Goal: Check status: Check status

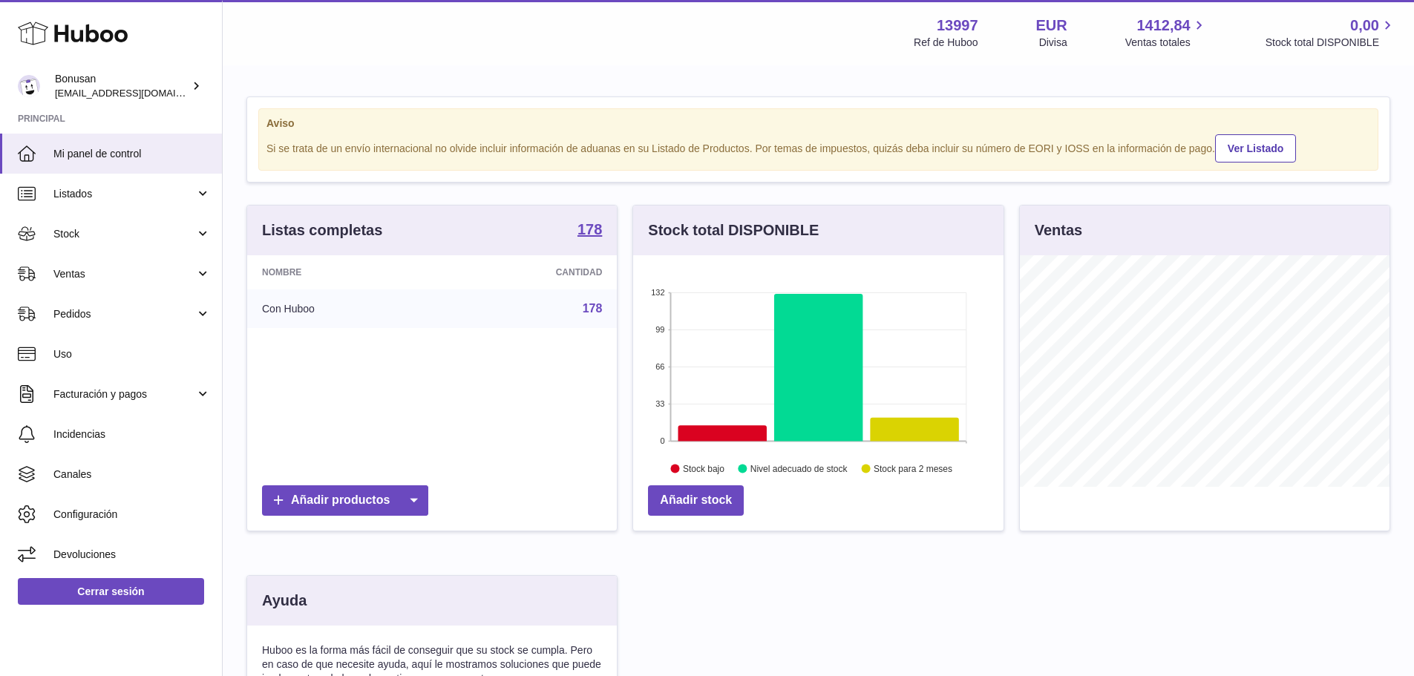
scroll to position [284, 0]
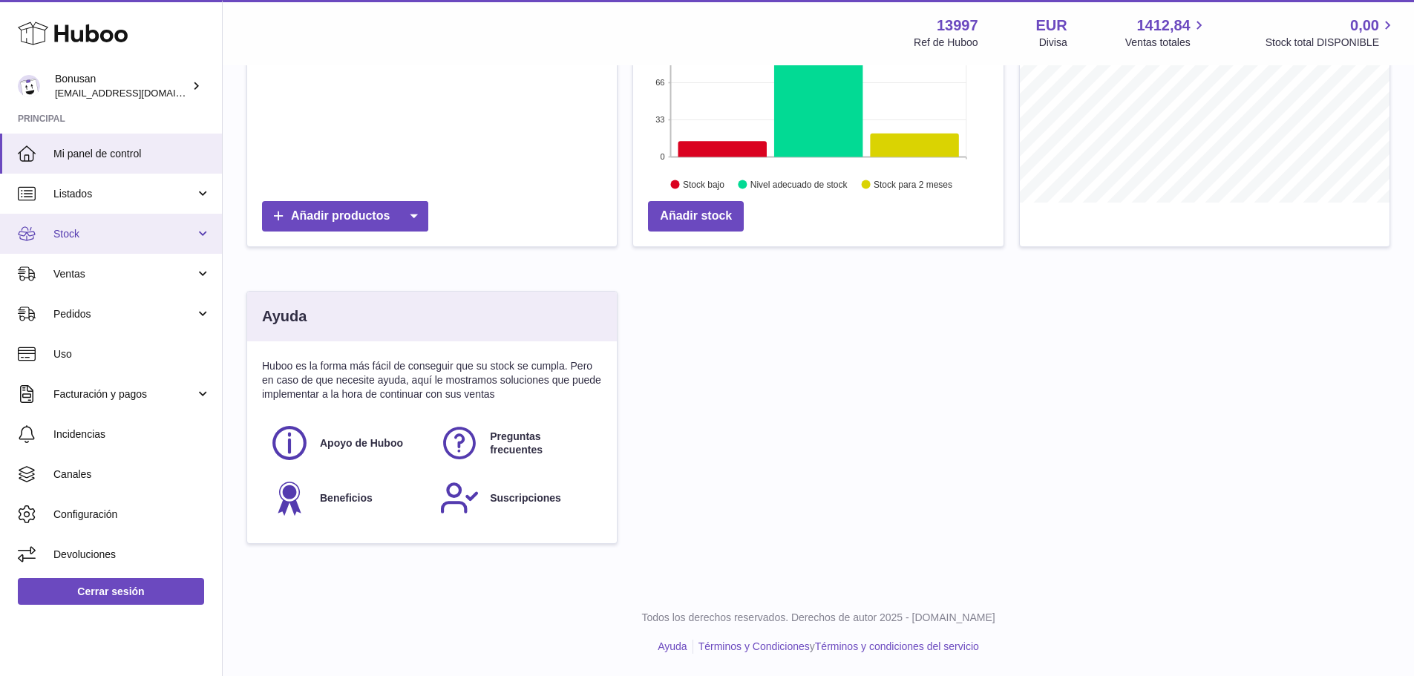
click at [203, 235] on link "Stock" at bounding box center [111, 234] width 222 height 40
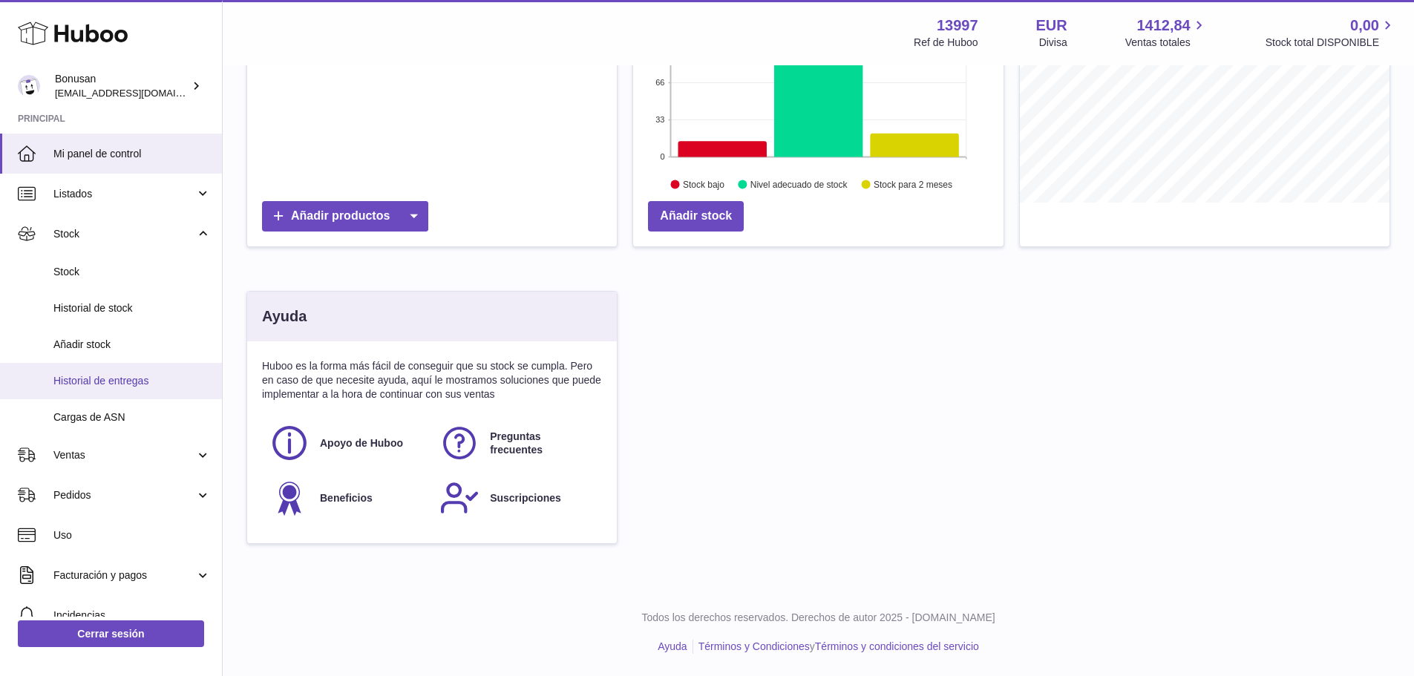
click at [105, 377] on span "Historial de entregas" at bounding box center [131, 381] width 157 height 14
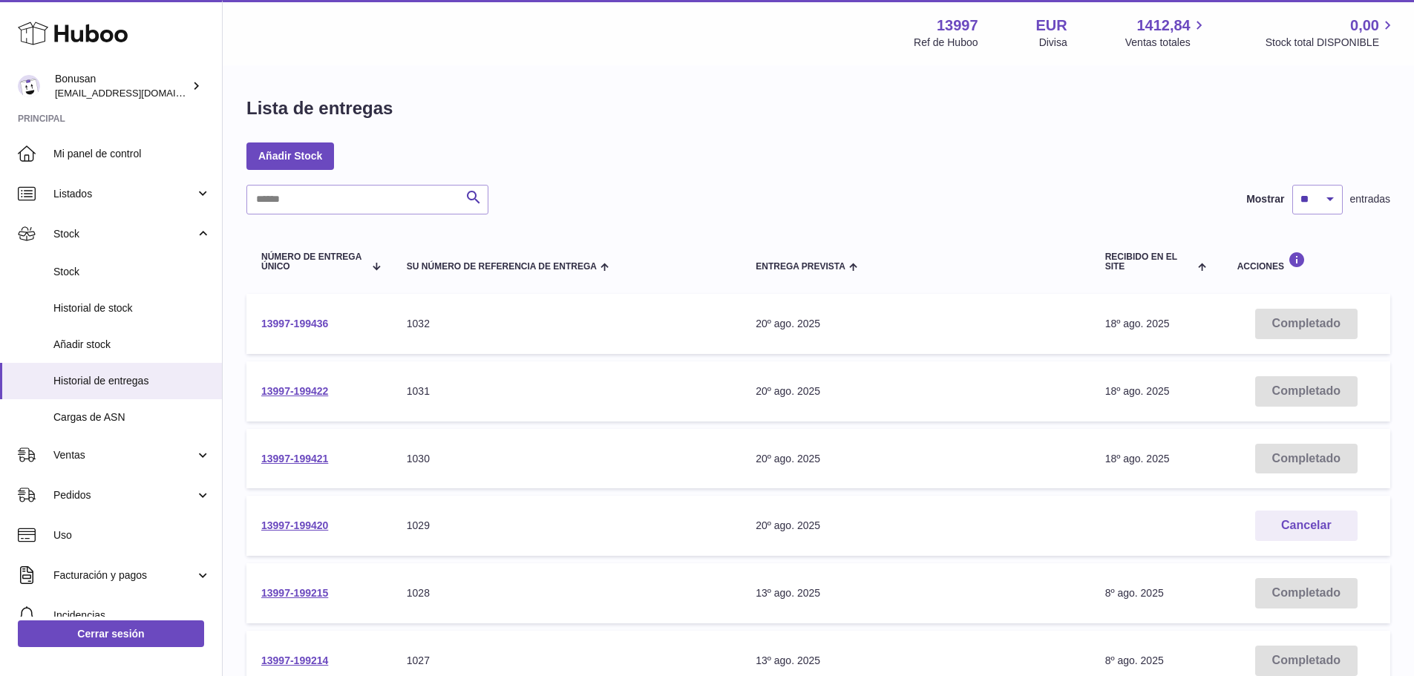
click at [287, 324] on link "13997-199436" at bounding box center [294, 324] width 67 height 12
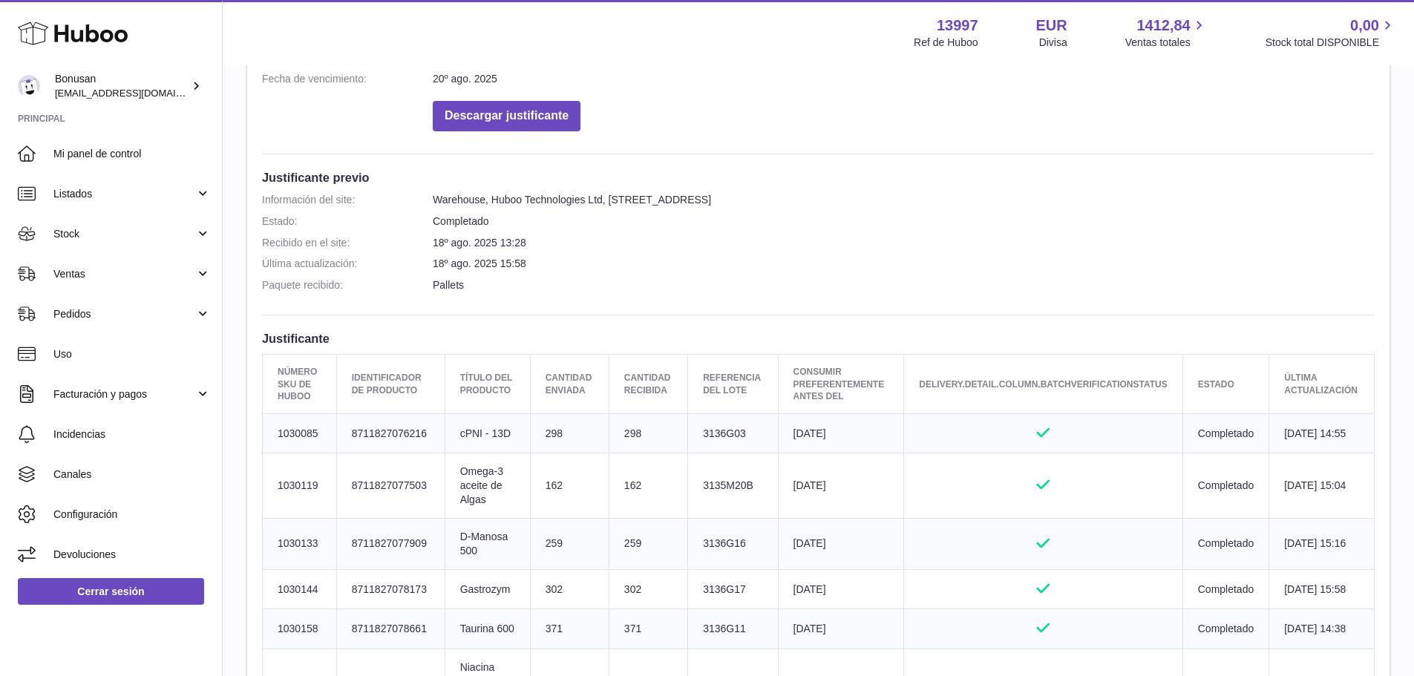
scroll to position [520, 0]
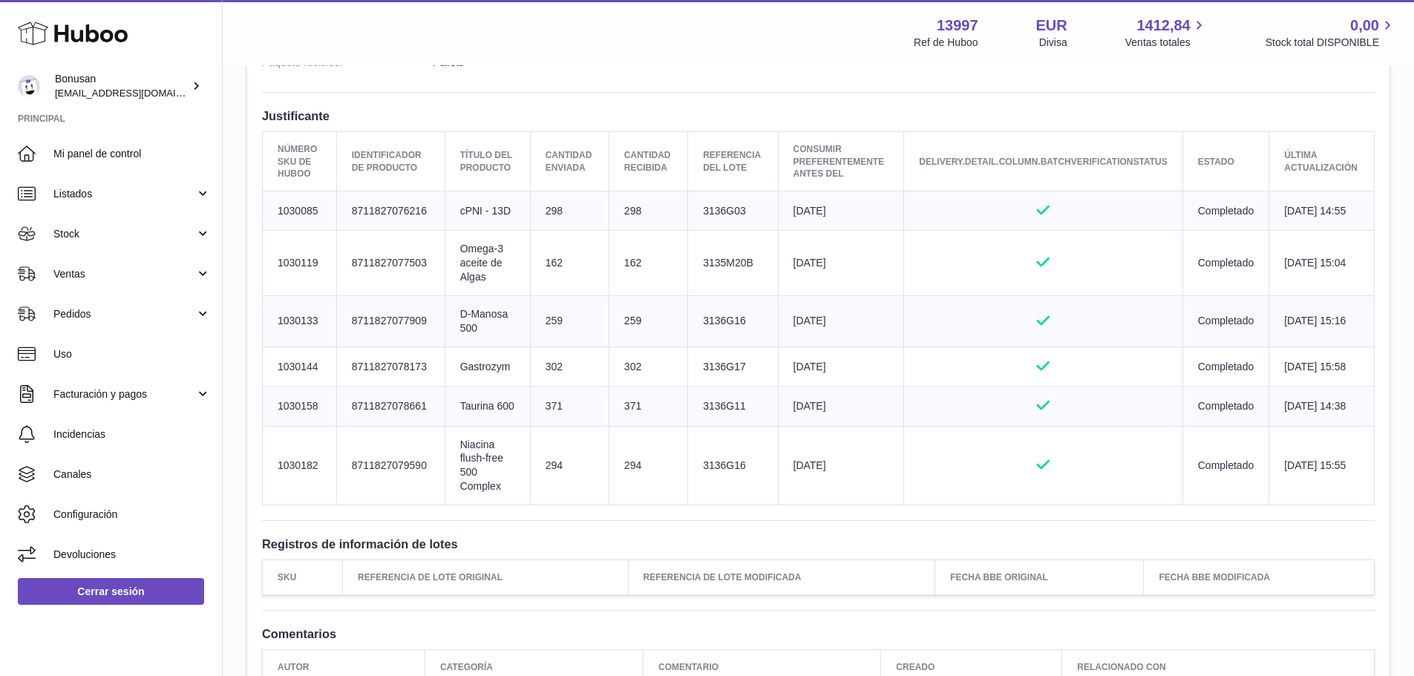
drag, startPoint x: 319, startPoint y: 331, endPoint x: 263, endPoint y: 333, distance: 56.4
click at [263, 333] on td "Número SKU de Huboo 1030133" at bounding box center [300, 320] width 74 height 51
copy td "1030133"
click at [76, 236] on span "Stock" at bounding box center [124, 234] width 142 height 14
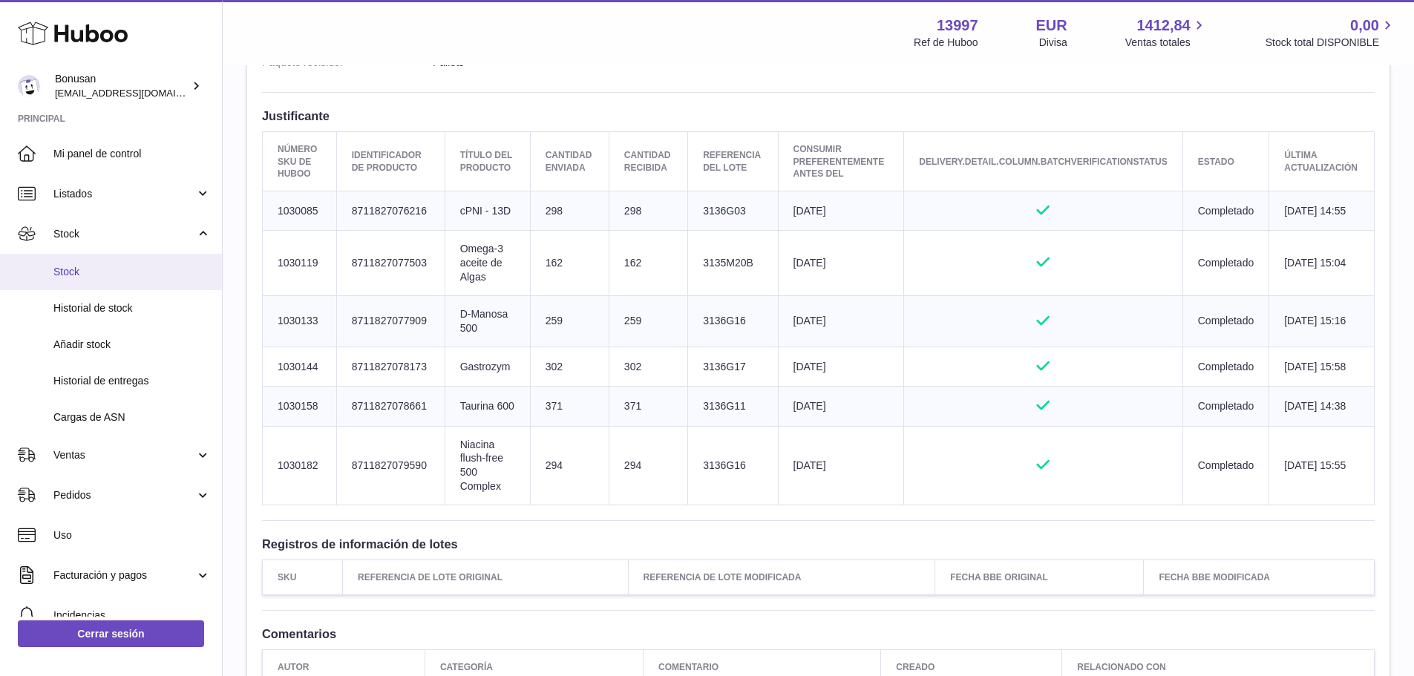
click at [59, 271] on span "Stock" at bounding box center [131, 272] width 157 height 14
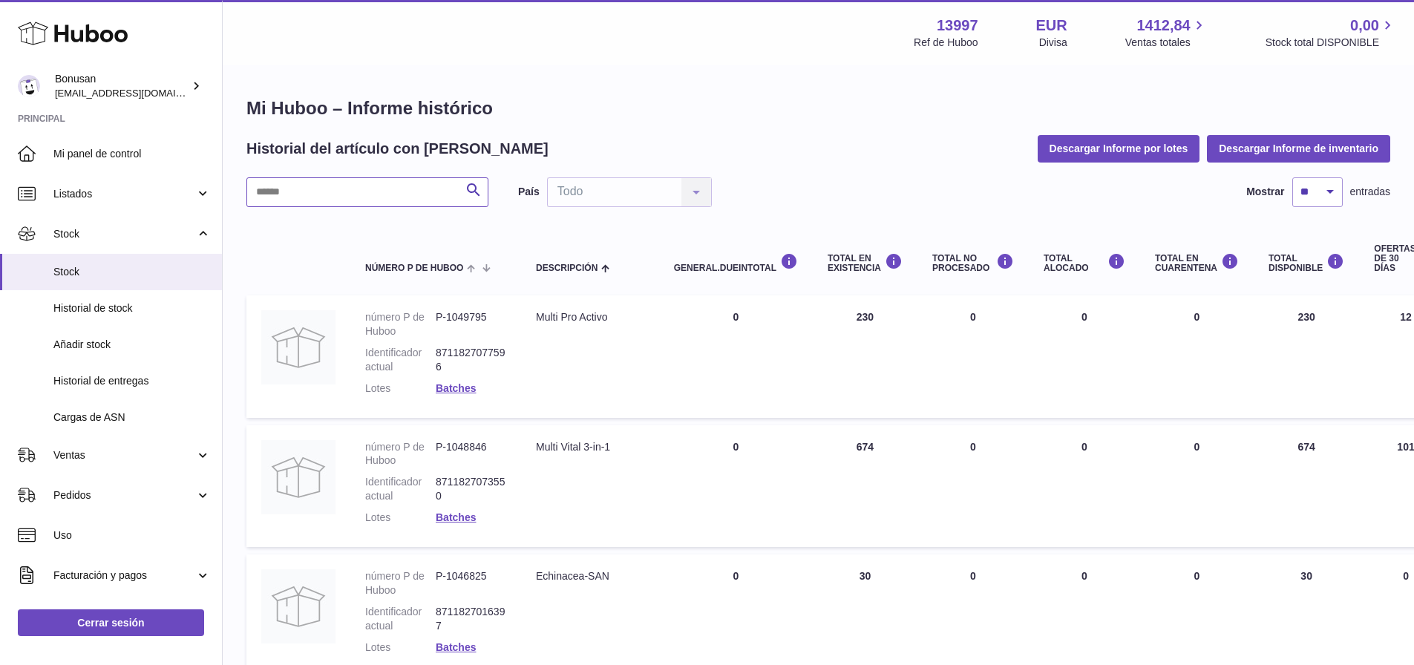
paste input "*******"
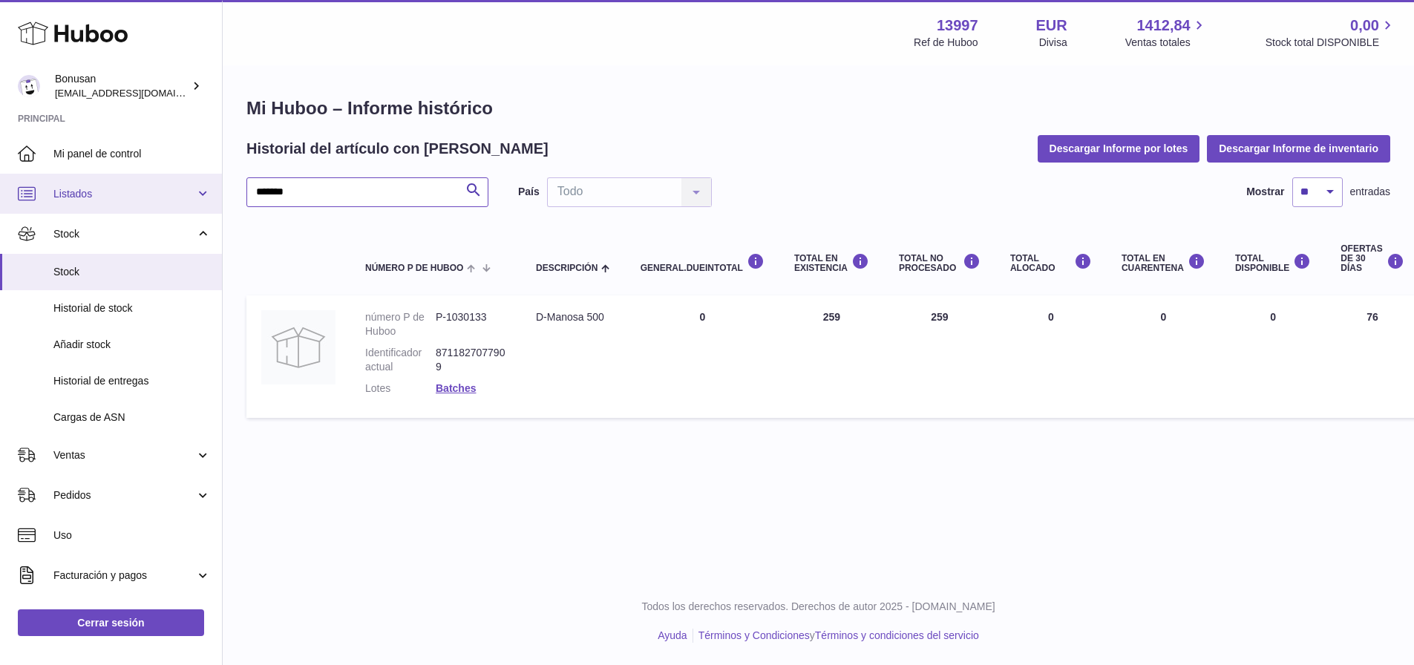
drag, startPoint x: 315, startPoint y: 192, endPoint x: 59, endPoint y: 189, distance: 256.1
click at [62, 190] on div "Huboo Bonusan info@bonusan.es Principal Mi panel de control Listados No está co…" at bounding box center [707, 332] width 1414 height 665
drag, startPoint x: 316, startPoint y: 192, endPoint x: 171, endPoint y: 176, distance: 145.7
click at [183, 189] on div "Huboo Bonusan info@bonusan.es Principal Mi panel de control Listados No está co…" at bounding box center [707, 332] width 1414 height 665
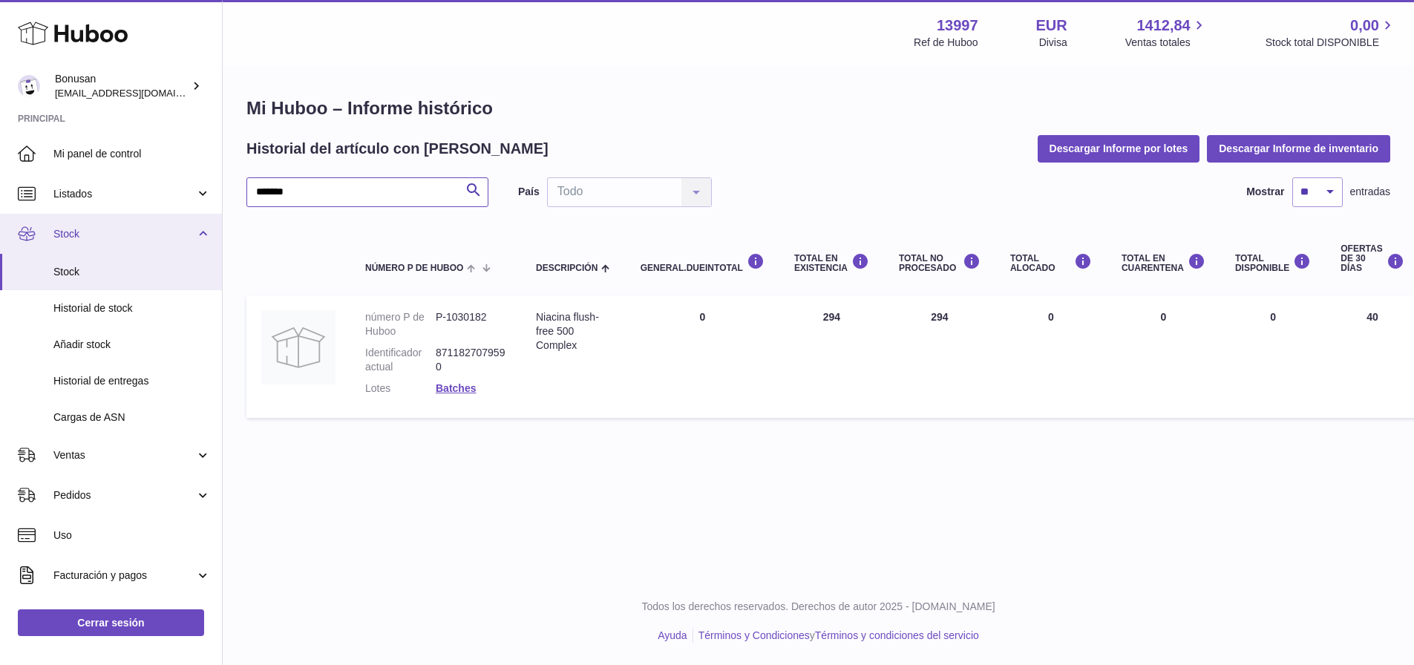
type input "*******"
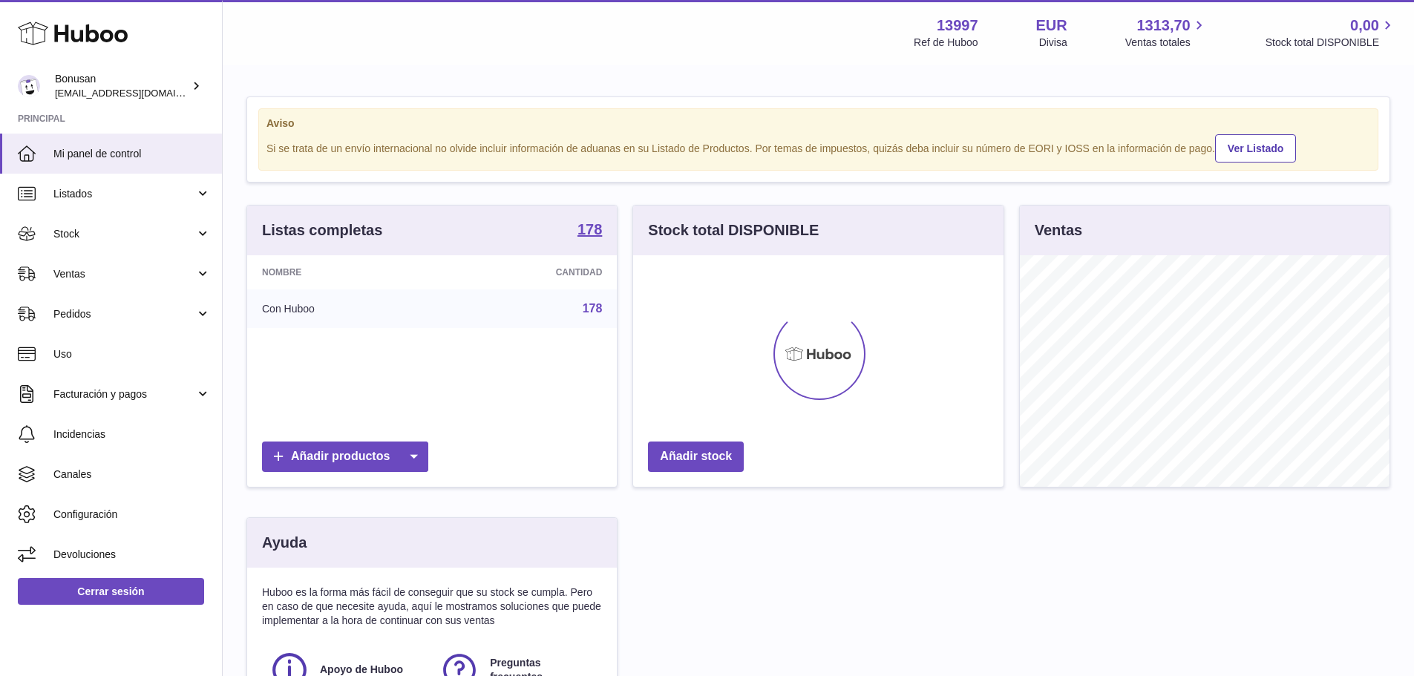
scroll to position [232, 370]
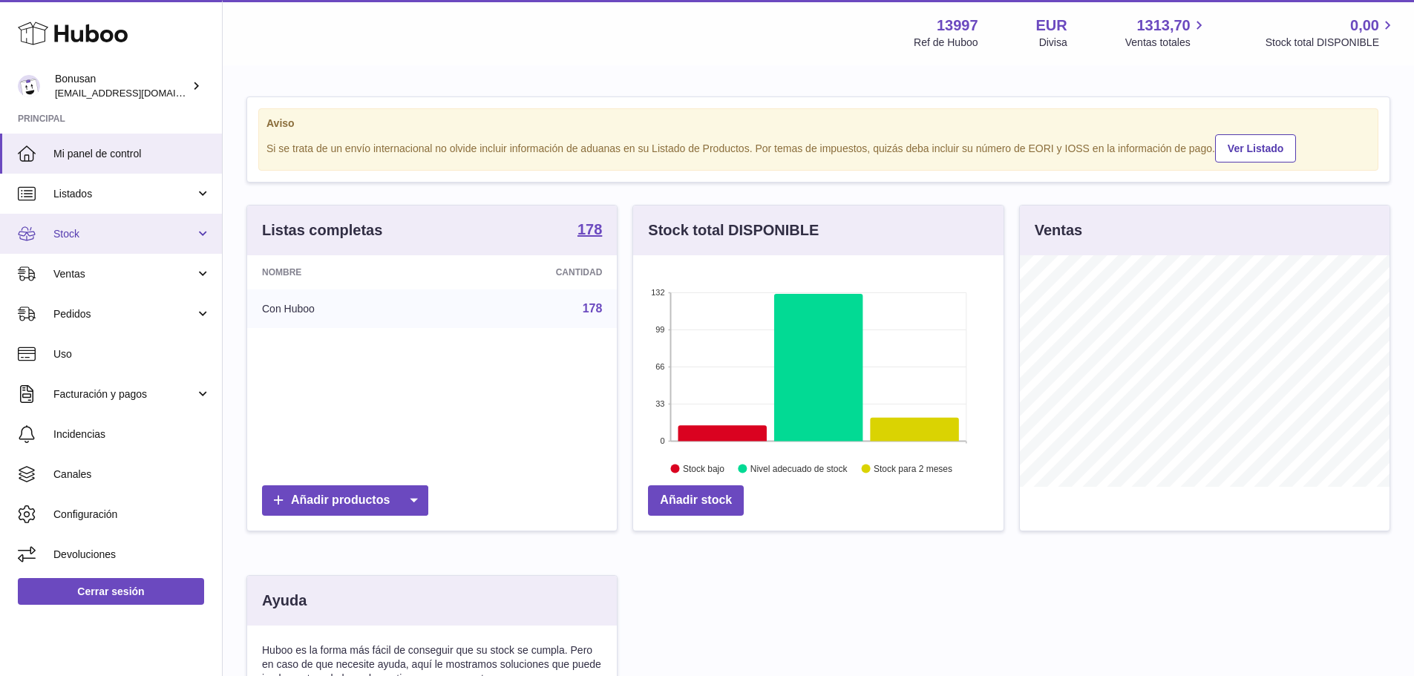
click at [206, 231] on link "Stock" at bounding box center [111, 234] width 222 height 40
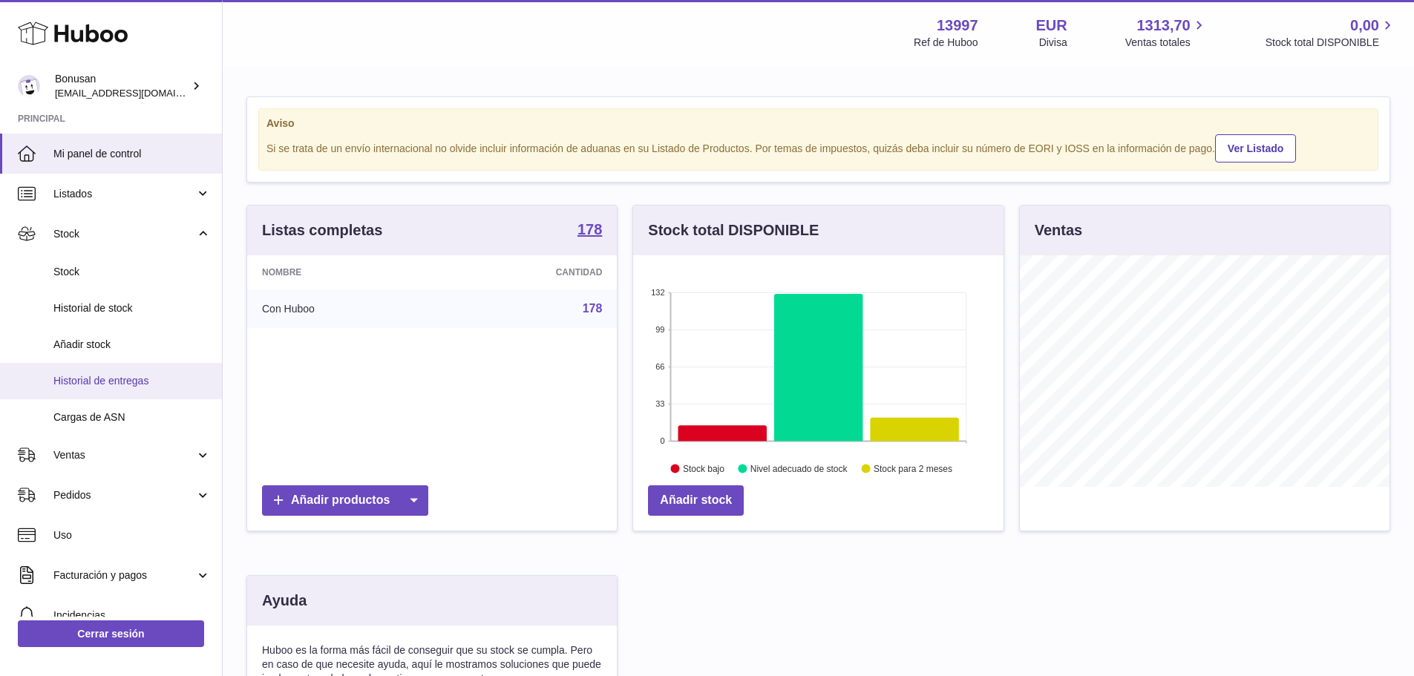
click at [68, 375] on span "Historial de entregas" at bounding box center [131, 381] width 157 height 14
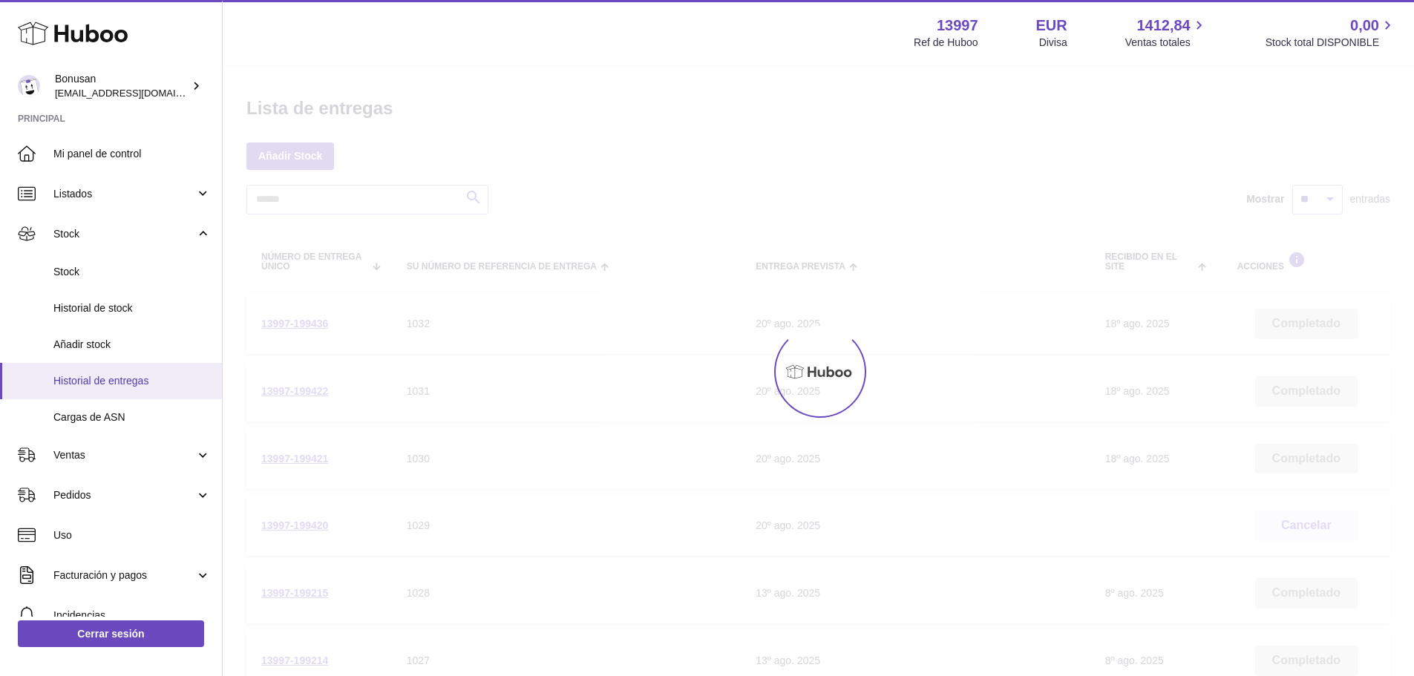
click at [80, 385] on ul "Mi panel de control Listados No está con Huboo Listados con Huboo Paquetes Stoc…" at bounding box center [111, 445] width 222 height 622
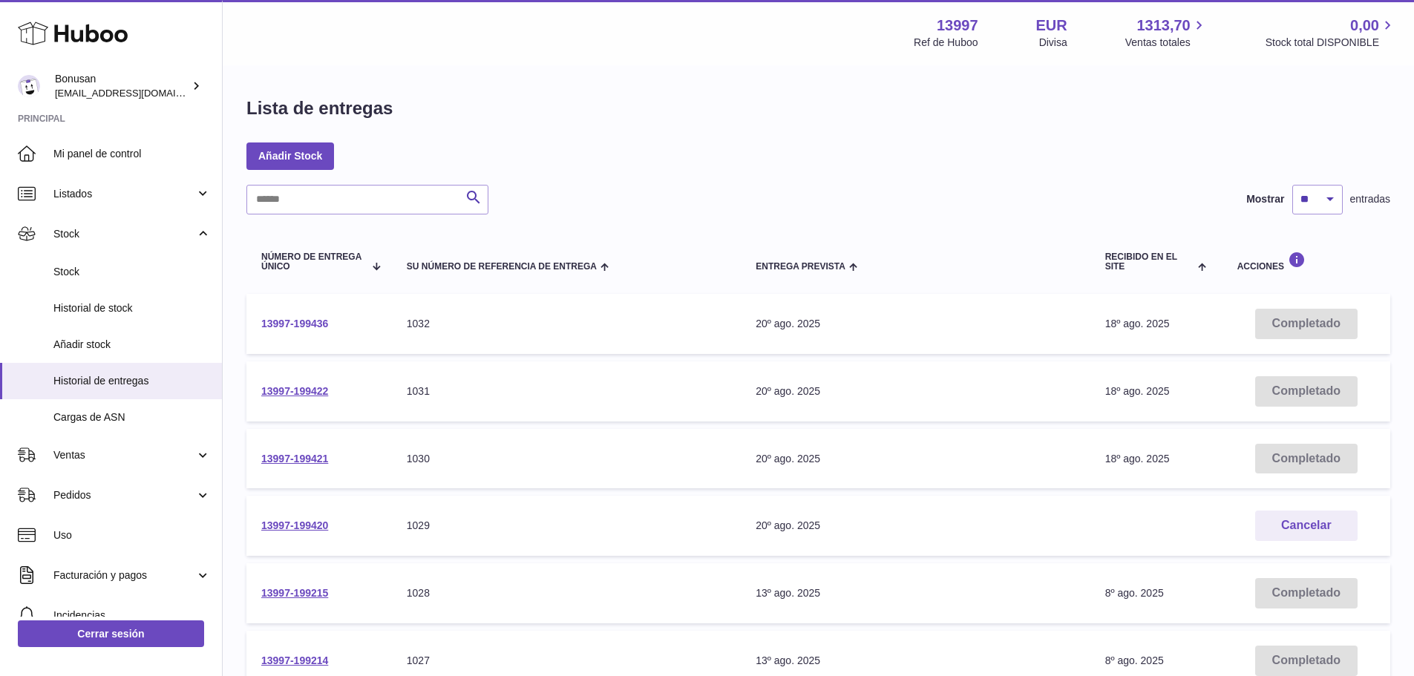
click at [280, 324] on link "13997-199436" at bounding box center [294, 324] width 67 height 12
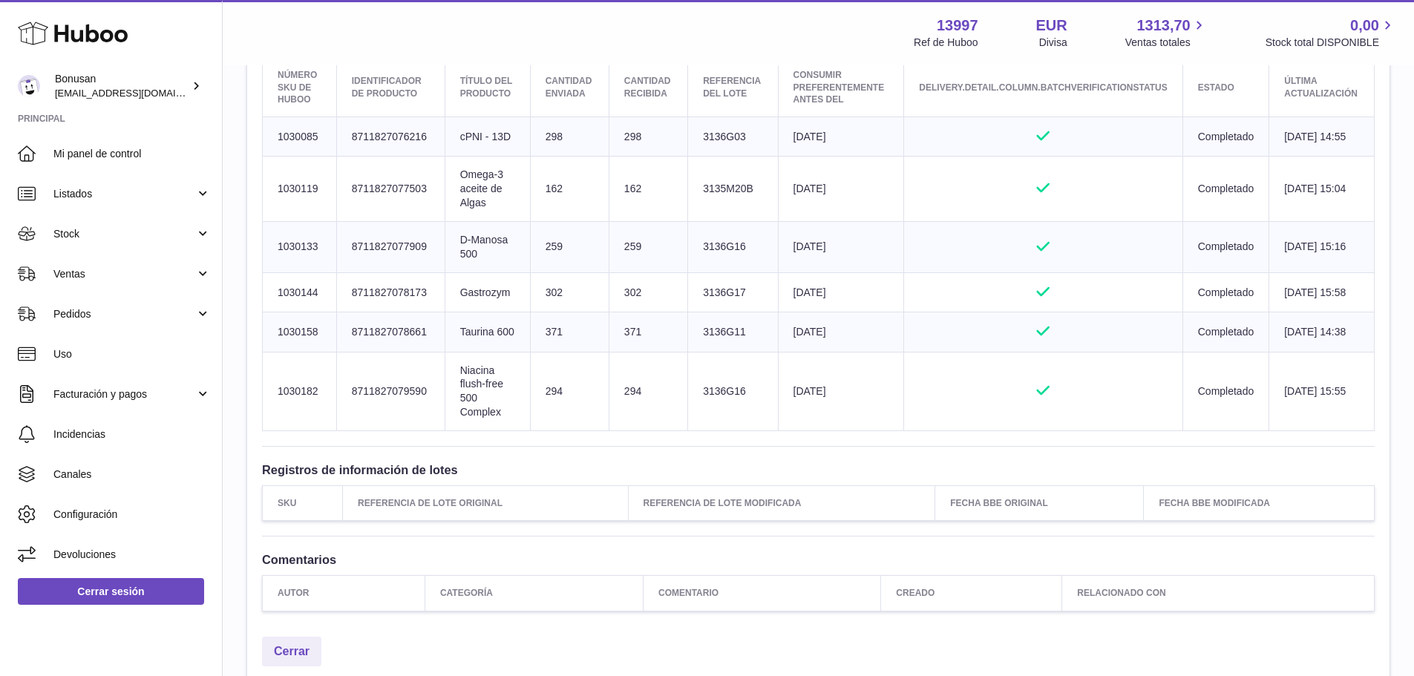
scroll to position [750, 0]
